Goal: Task Accomplishment & Management: Complete application form

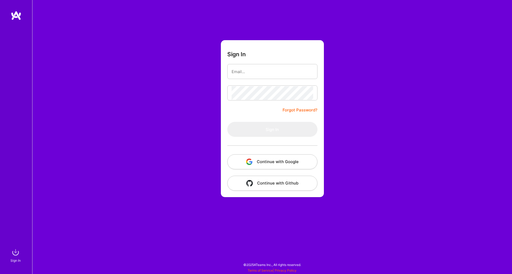
type input "[EMAIL_ADDRESS][DOMAIN_NAME]"
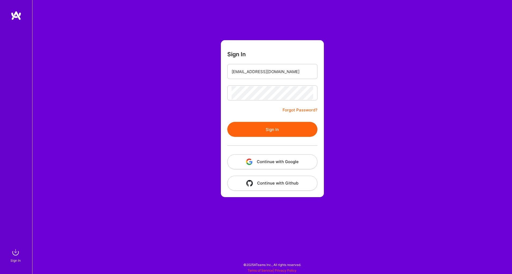
click at [268, 131] on button "Sign In" at bounding box center [272, 129] width 90 height 15
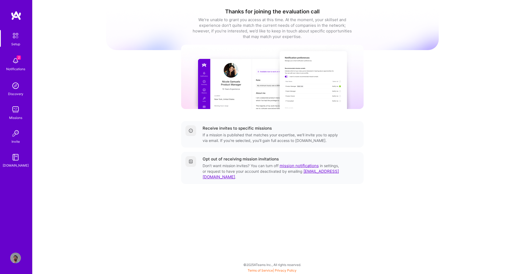
click at [21, 61] on div "2 Notifications" at bounding box center [15, 63] width 33 height 19
click at [14, 67] on div "Setup 2 Notifications Discovery Missions Invite [DOMAIN_NAME]" at bounding box center [16, 99] width 32 height 138
click at [14, 115] on img at bounding box center [15, 109] width 11 height 11
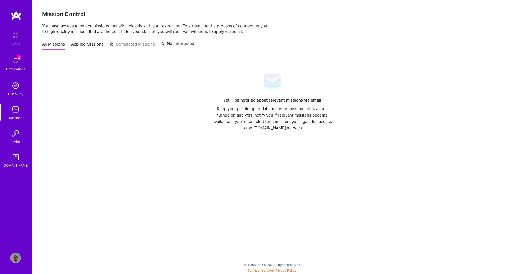
click at [87, 46] on link "Applied Missions" at bounding box center [87, 45] width 32 height 9
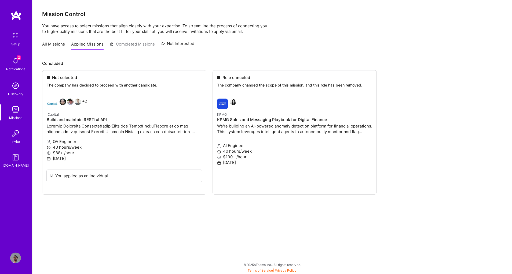
click at [54, 49] on link "All Missions" at bounding box center [53, 45] width 23 height 9
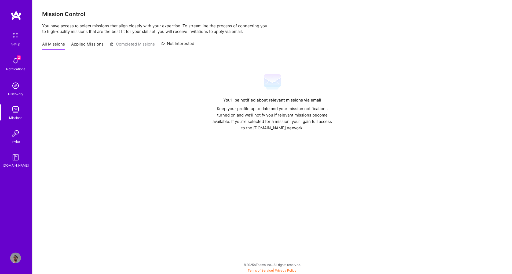
drag, startPoint x: 86, startPoint y: 50, endPoint x: 88, endPoint y: 46, distance: 4.1
click at [88, 46] on link "Applied Missions" at bounding box center [87, 45] width 32 height 9
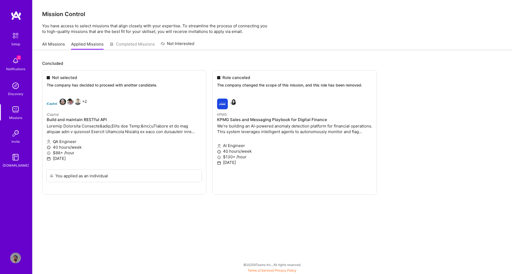
click at [17, 62] on img at bounding box center [15, 61] width 11 height 11
click at [15, 116] on div "Missions" at bounding box center [15, 118] width 13 height 6
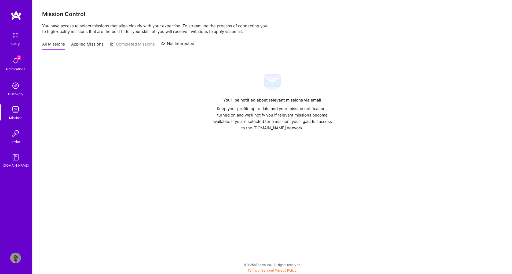
click at [96, 42] on link "Applied Missions" at bounding box center [87, 45] width 32 height 9
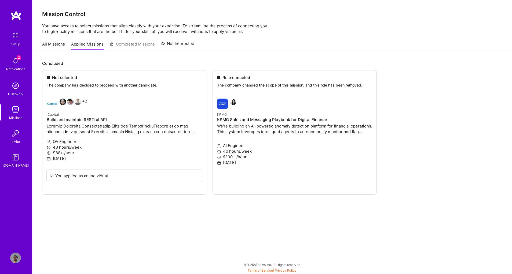
click at [178, 42] on link "Not Interested" at bounding box center [178, 46] width 34 height 10
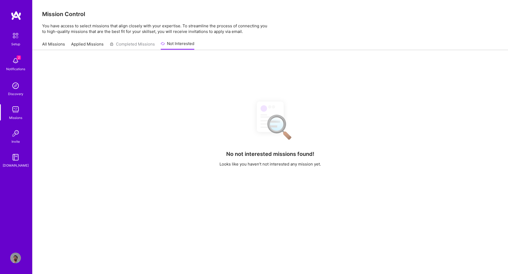
drag, startPoint x: 52, startPoint y: 50, endPoint x: 50, endPoint y: 46, distance: 4.2
click at [50, 46] on link "All Missions" at bounding box center [53, 45] width 23 height 9
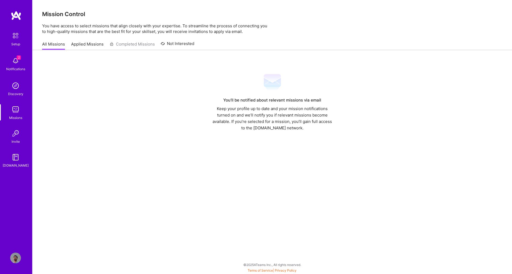
click at [81, 45] on link "Applied Missions" at bounding box center [87, 45] width 32 height 9
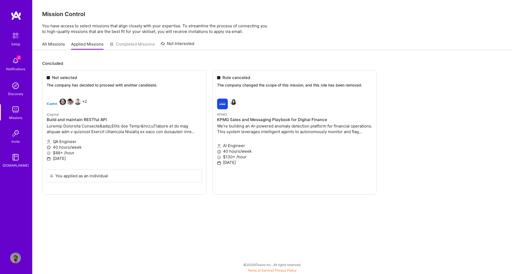
click at [187, 50] on div "All Missions Applied Missions Completed Missions Not Interested" at bounding box center [271, 44] width 479 height 12
click at [182, 48] on link "Not Interested" at bounding box center [178, 46] width 34 height 10
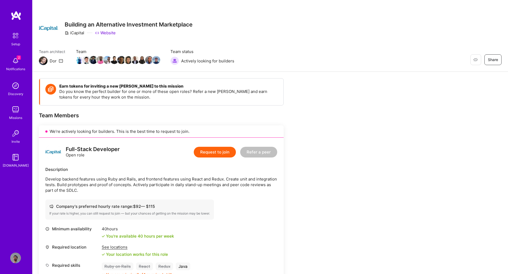
click at [217, 152] on button "Request to join" at bounding box center [215, 152] width 42 height 11
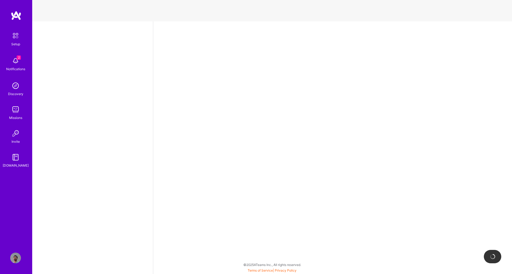
select select "US"
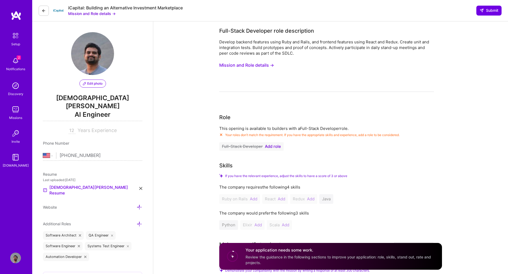
click at [10, 116] on div "Missions" at bounding box center [15, 118] width 13 height 6
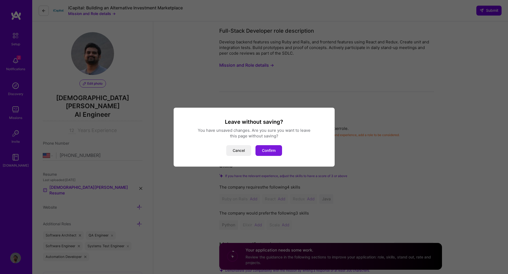
click at [264, 149] on button "Confirm" at bounding box center [268, 150] width 27 height 11
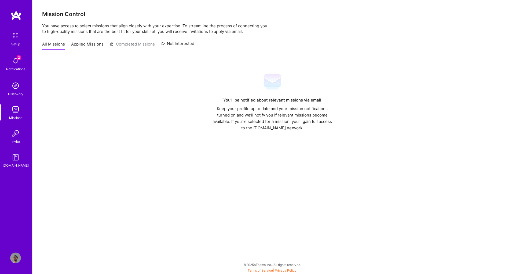
click at [81, 46] on link "Applied Missions" at bounding box center [87, 45] width 32 height 9
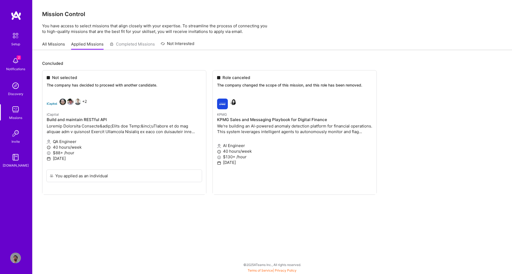
drag, startPoint x: 60, startPoint y: 49, endPoint x: 54, endPoint y: 47, distance: 5.5
click at [54, 47] on link "All Missions" at bounding box center [53, 45] width 23 height 9
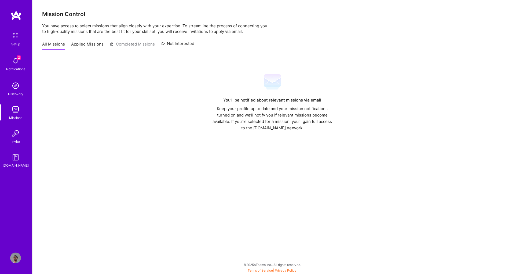
click at [193, 46] on link "Not Interested" at bounding box center [178, 46] width 34 height 10
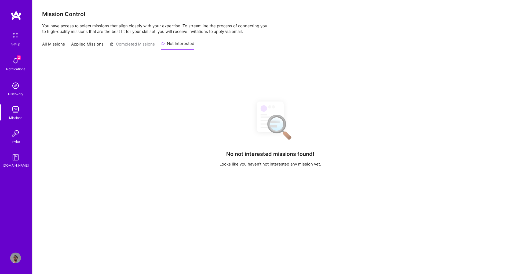
click at [75, 45] on link "Applied Missions" at bounding box center [87, 45] width 32 height 9
